Goal: Check status: Check status

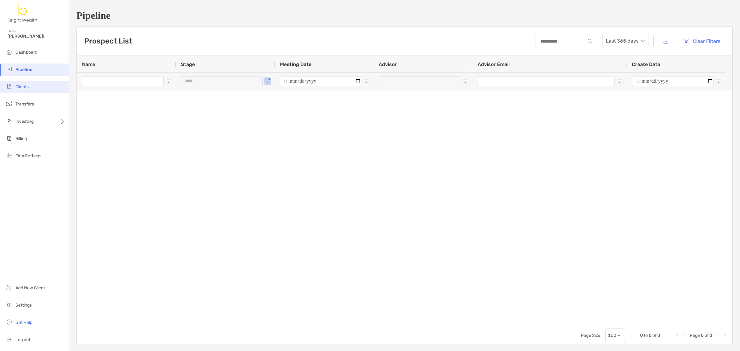
click at [32, 87] on li "Clients" at bounding box center [34, 87] width 69 height 12
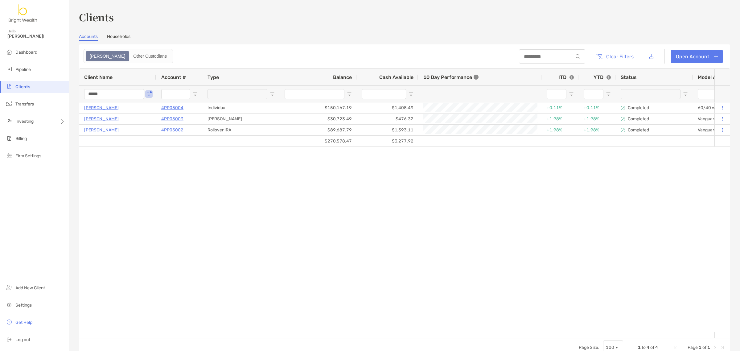
drag, startPoint x: 115, startPoint y: 94, endPoint x: 10, endPoint y: 90, distance: 105.2
click at [10, 90] on div "Clients Hello, Henry! Dashboard Pipeline Clients Transfers Investing Billing Fi…" at bounding box center [370, 175] width 740 height 351
type input "**********"
click at [70, 133] on div "Clients Accounts Households Zoe Other Custodians Clear Filters Open Account 1 t…" at bounding box center [404, 175] width 671 height 351
click at [90, 138] on li "Rebalancing" at bounding box center [96, 133] width 55 height 12
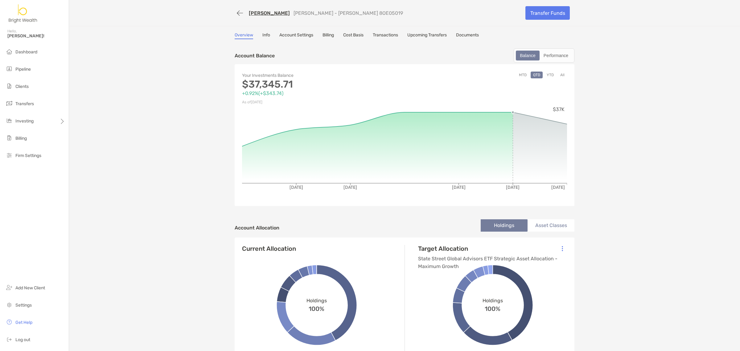
click at [544, 72] on button "YTD" at bounding box center [550, 75] width 12 height 7
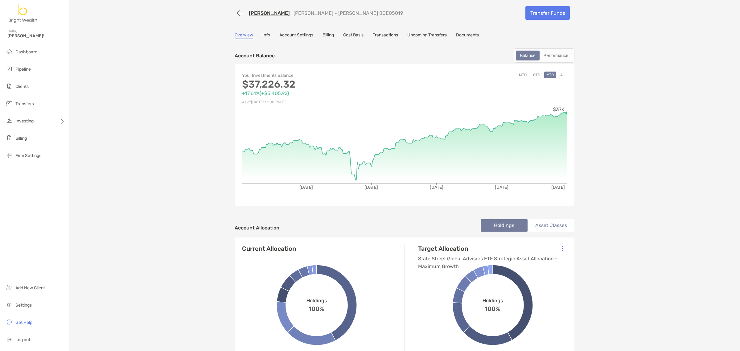
click at [457, 36] on link "Documents" at bounding box center [467, 35] width 23 height 7
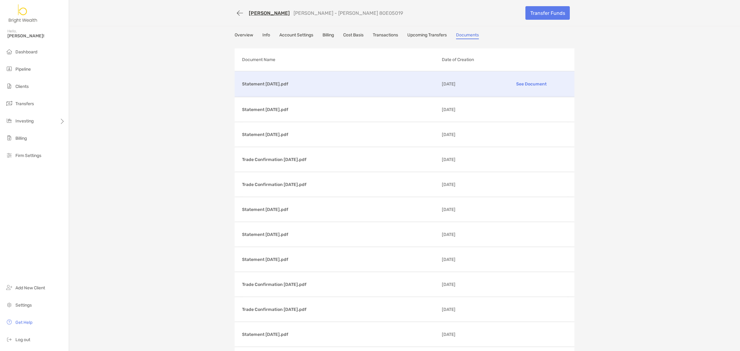
click at [531, 83] on p "See Document" at bounding box center [531, 84] width 72 height 11
drag, startPoint x: 367, startPoint y: 11, endPoint x: 317, endPoint y: 15, distance: 50.1
click at [317, 15] on div "Christopher Wong Roth IRA - Roth IRA 8OE05019" at bounding box center [378, 12] width 286 height 11
click at [356, 9] on div "Christopher Wong Roth IRA - Roth IRA 8OE05019" at bounding box center [378, 12] width 286 height 11
drag, startPoint x: 362, startPoint y: 10, endPoint x: 317, endPoint y: 14, distance: 45.8
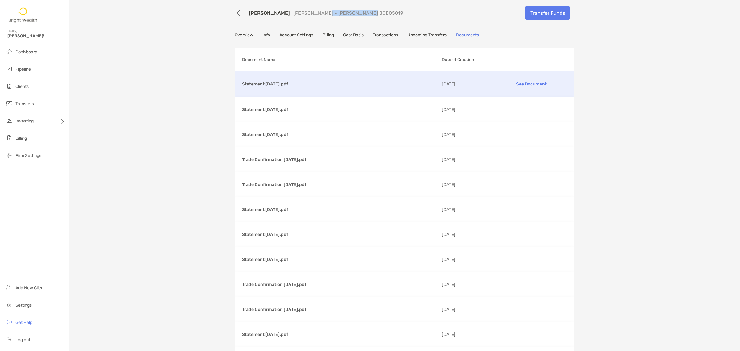
click at [317, 14] on div "Christopher Wong Roth IRA - Roth IRA 8OE05019" at bounding box center [378, 12] width 286 height 11
click at [365, 4] on div "Christopher Wong Roth IRA - Roth IRA 8OE05019 Transfer Funds" at bounding box center [404, 13] width 352 height 26
drag, startPoint x: 366, startPoint y: 12, endPoint x: 337, endPoint y: 18, distance: 29.6
click at [337, 18] on div "Christopher Wong Roth IRA - Roth IRA 8OE05019" at bounding box center [378, 12] width 286 height 11
copy p "8OE05019"
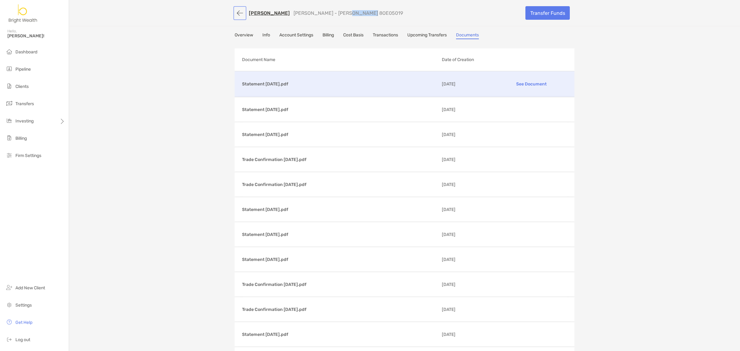
click at [237, 12] on button "button" at bounding box center [240, 12] width 10 height 11
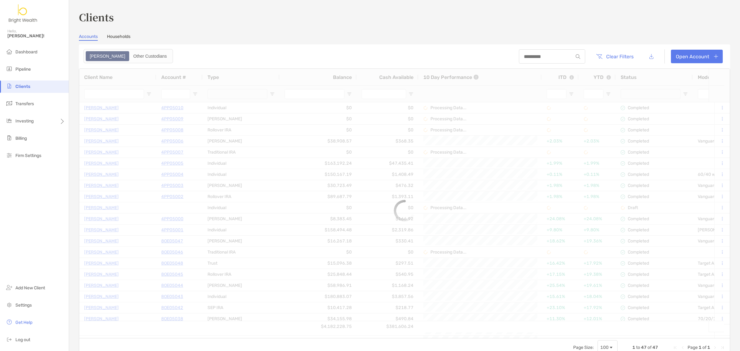
type input "**********"
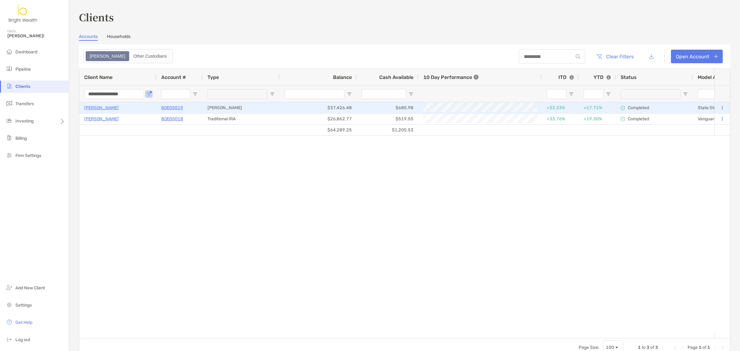
click at [167, 110] on p "8OE05019" at bounding box center [172, 108] width 22 height 8
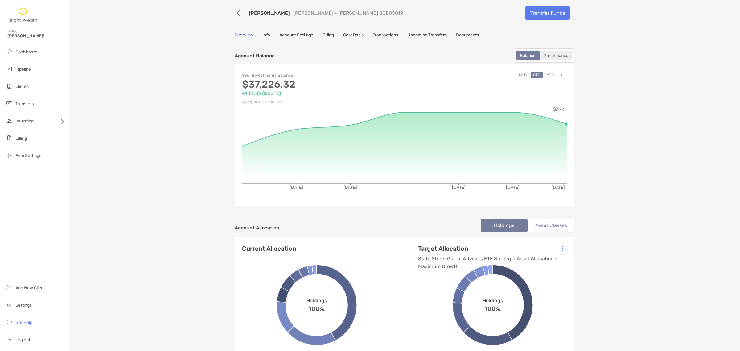
click at [557, 59] on div "Performance" at bounding box center [555, 55] width 31 height 9
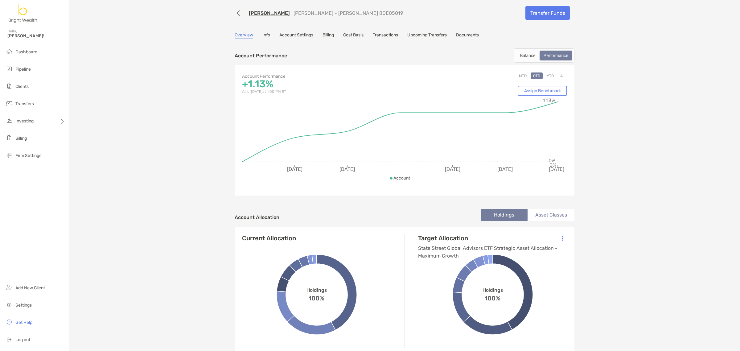
click at [546, 73] on button "YTD" at bounding box center [550, 75] width 12 height 7
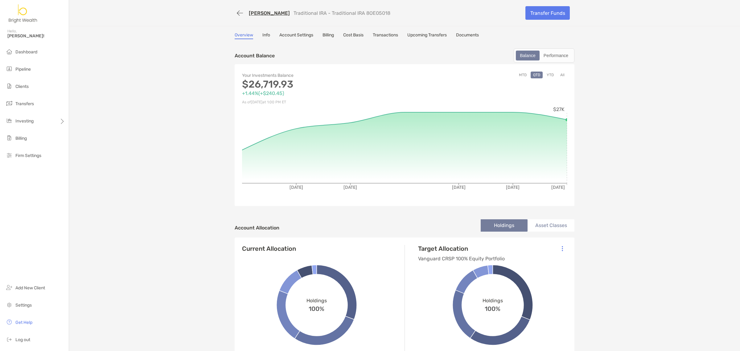
click at [551, 73] on button "YTD" at bounding box center [550, 75] width 12 height 7
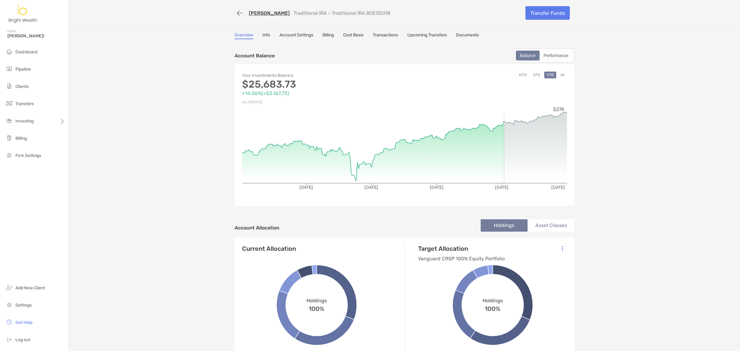
drag, startPoint x: 473, startPoint y: 36, endPoint x: 458, endPoint y: 36, distance: 15.1
click at [473, 36] on link "Documents" at bounding box center [467, 35] width 23 height 7
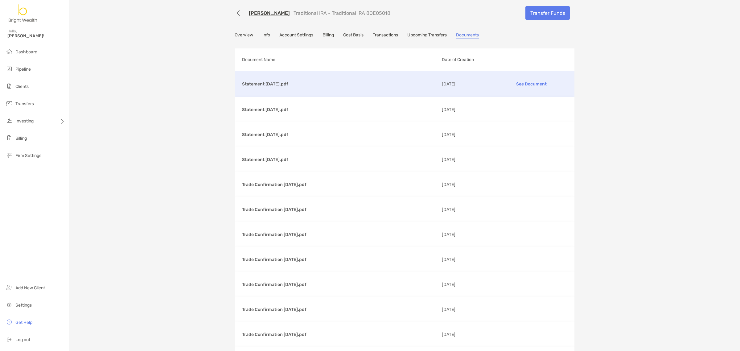
click at [531, 82] on p "See Document" at bounding box center [531, 84] width 72 height 11
click at [375, 13] on p "Traditional IRA - Traditional IRA 8OE05018" at bounding box center [341, 13] width 97 height 6
copy p "8OE05018"
click at [267, 12] on link "[PERSON_NAME]" at bounding box center [269, 13] width 41 height 6
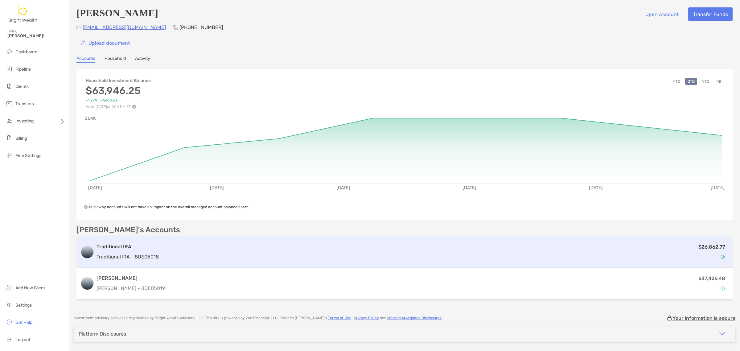
click at [125, 248] on h3 "Traditional IRA" at bounding box center [127, 246] width 62 height 7
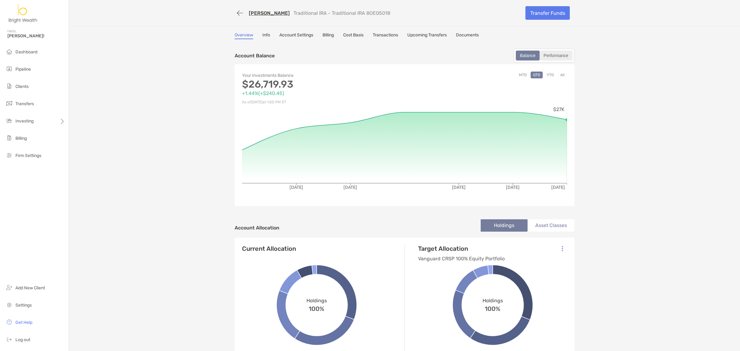
click at [550, 57] on div "Performance" at bounding box center [555, 55] width 31 height 9
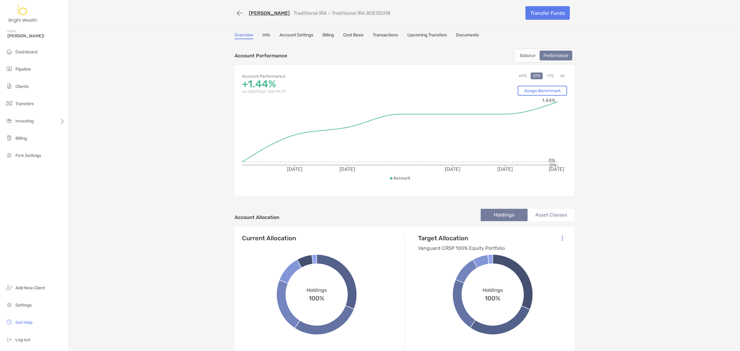
click at [548, 74] on button "YTD" at bounding box center [550, 75] width 12 height 7
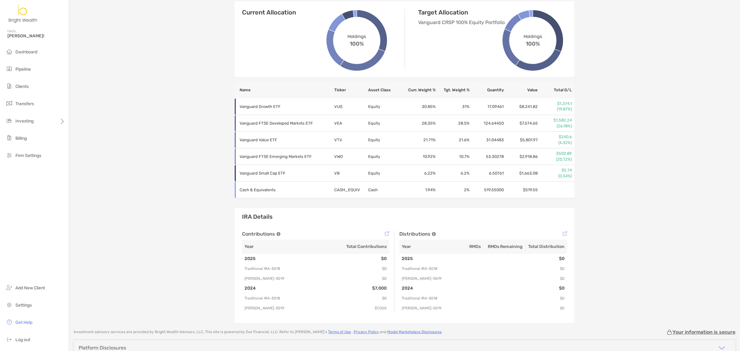
scroll to position [231, 0]
